Goal: Task Accomplishment & Management: Complete application form

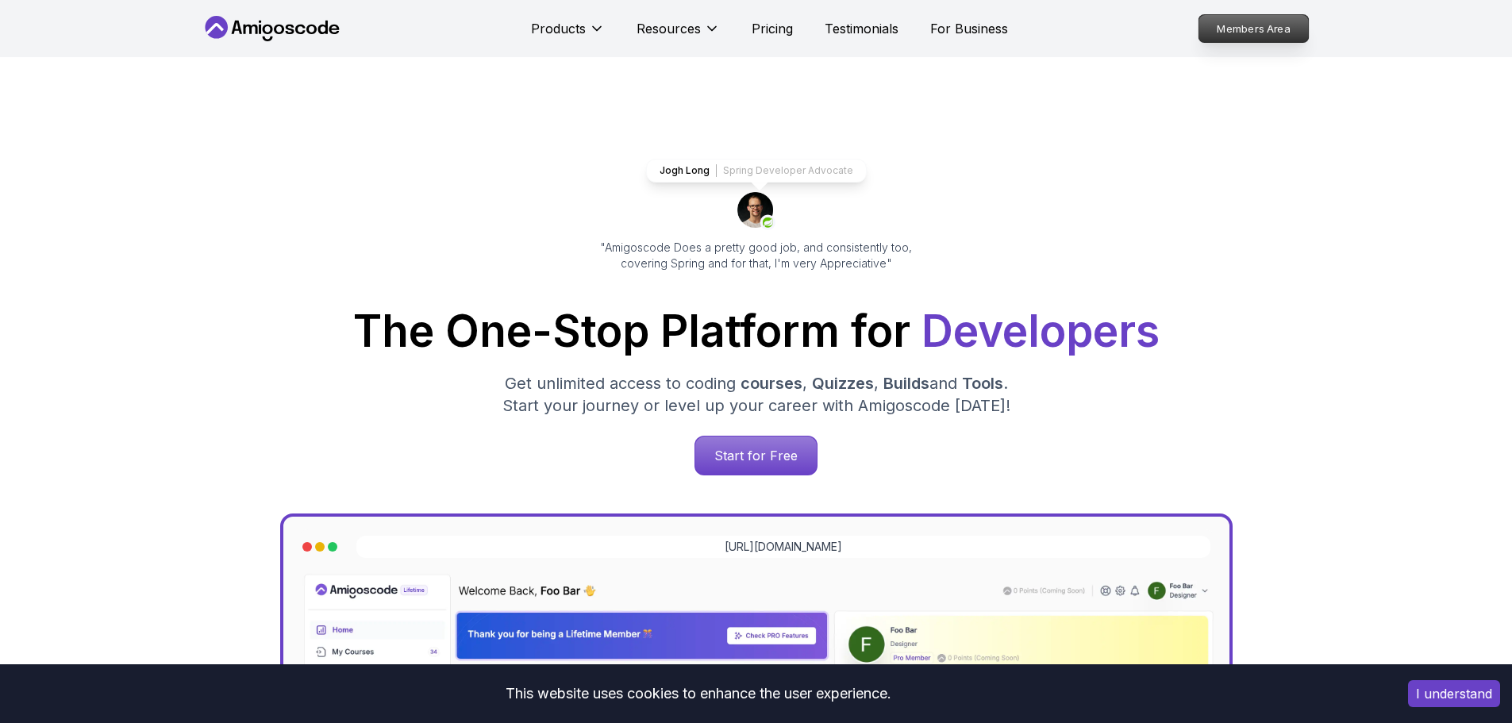
click at [1262, 29] on p "Members Area" at bounding box center [1254, 28] width 110 height 27
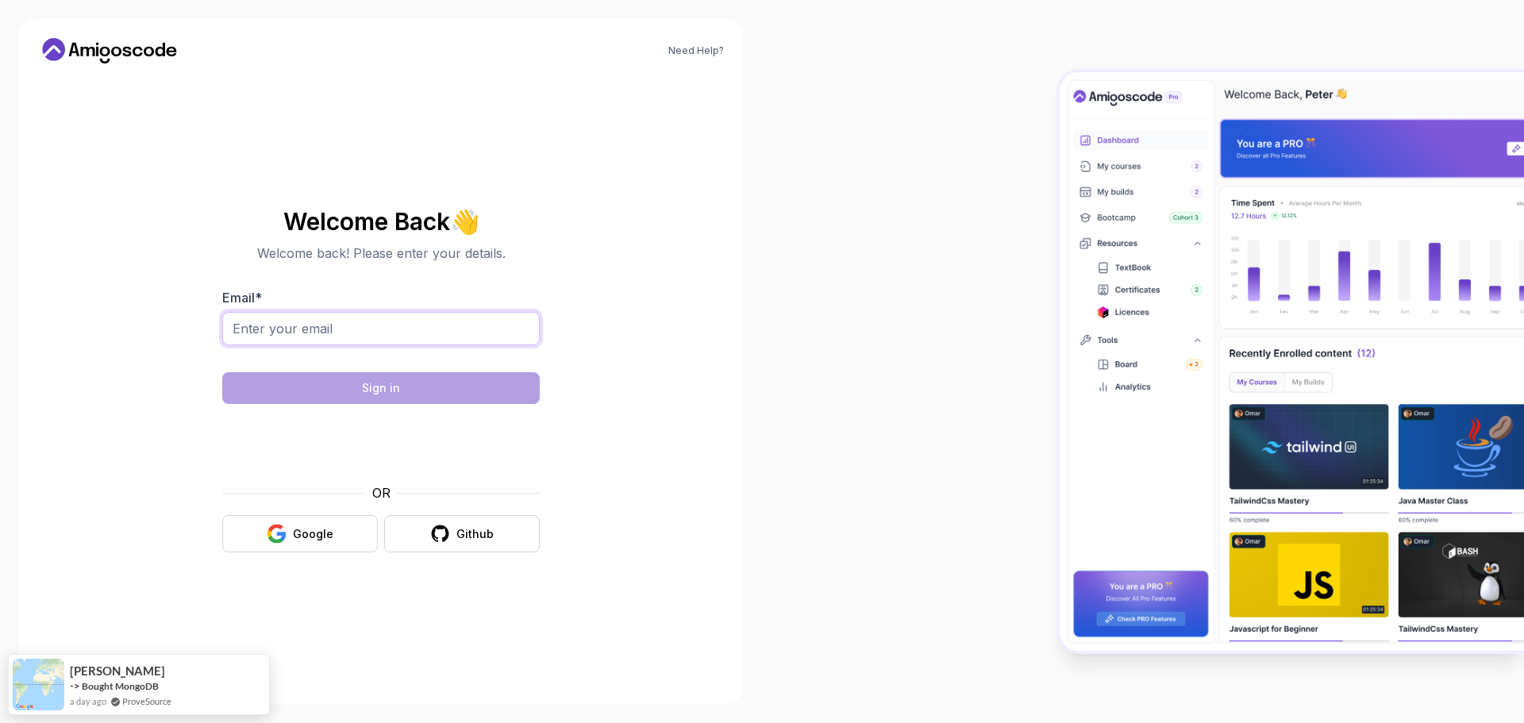
click at [324, 329] on input "Email *" at bounding box center [381, 328] width 318 height 33
click at [353, 535] on button "Google" at bounding box center [300, 533] width 156 height 37
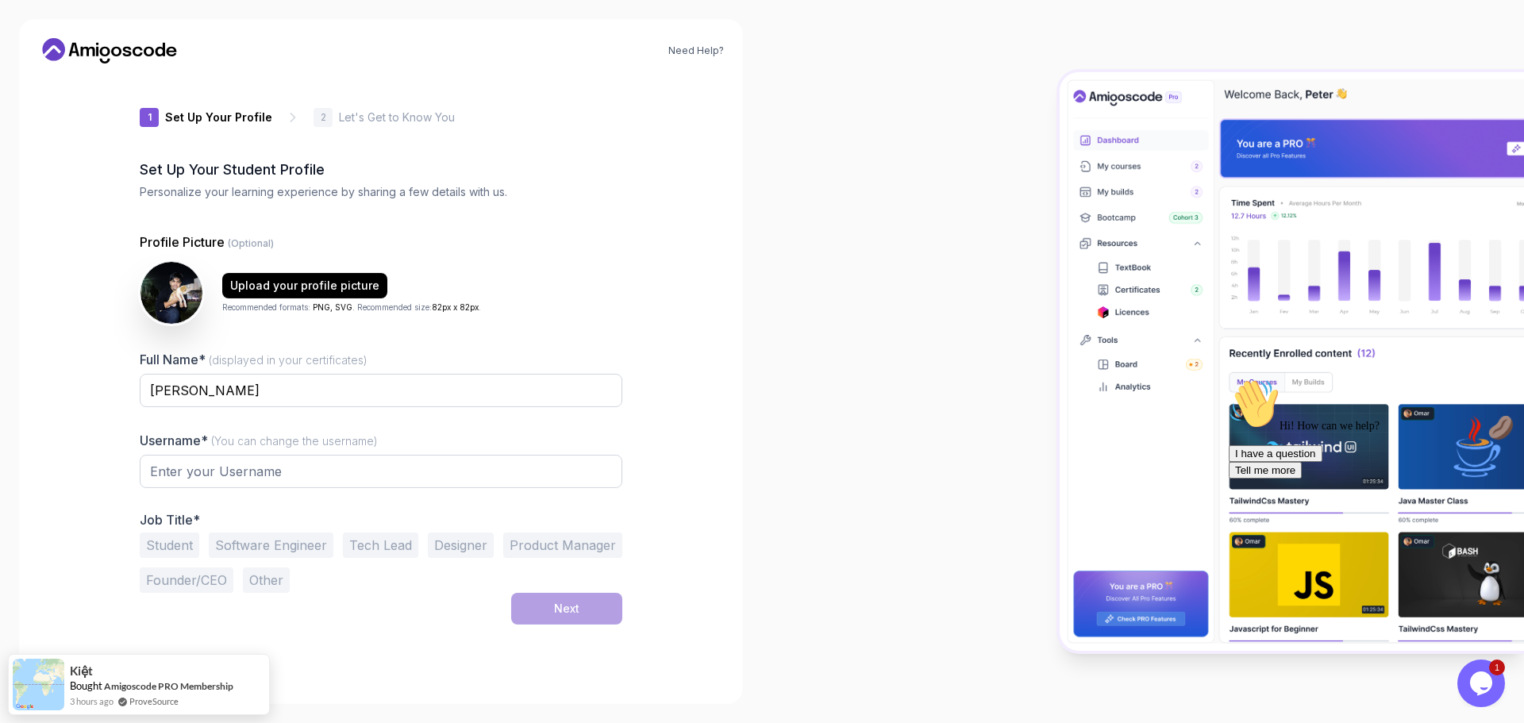
type input "bravefox9512a"
